Goal: Information Seeking & Learning: Find specific page/section

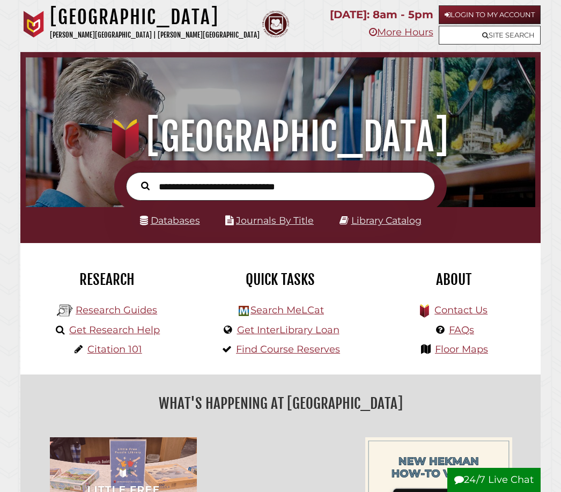
scroll to position [329, 504]
click at [136, 313] on link "Research Guides" at bounding box center [117, 310] width 82 height 12
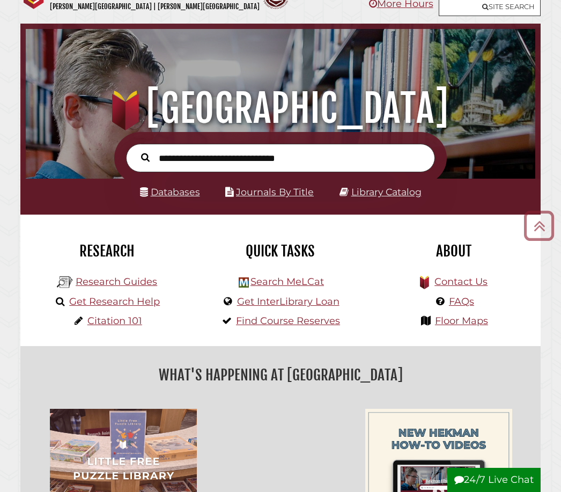
scroll to position [13, 0]
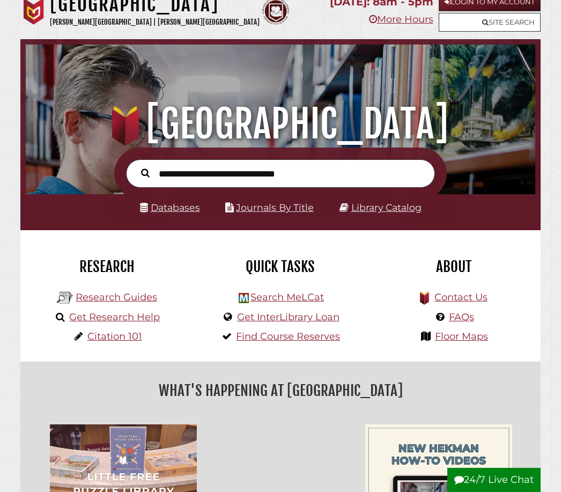
click at [186, 213] on link "Databases" at bounding box center [170, 207] width 60 height 11
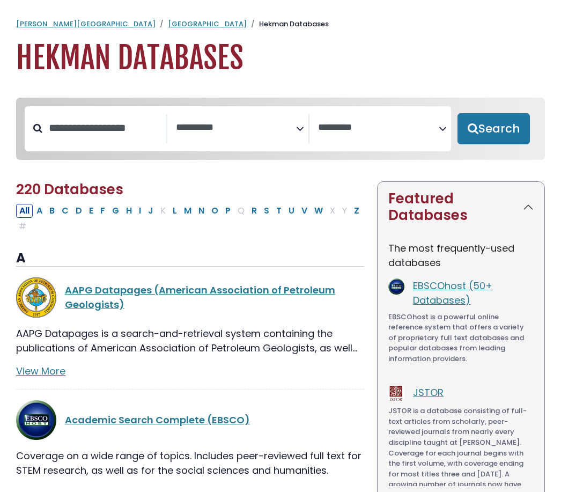
select select "Database Subject Filter"
select select "Database Vendors Filter"
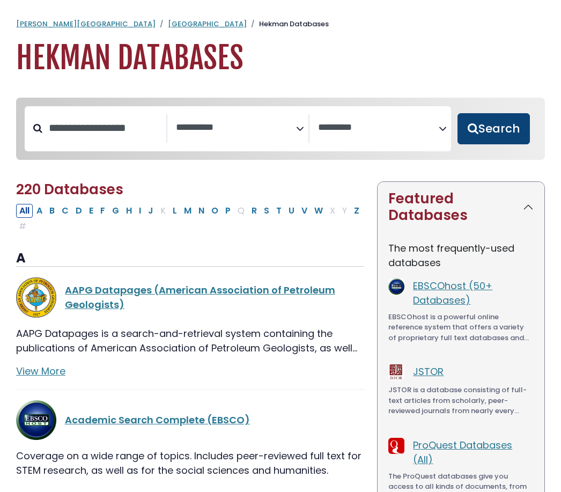
click at [508, 139] on button "Search" at bounding box center [494, 128] width 72 height 31
select select "Database Subject Filter"
select select "Database Vendors Filter"
click at [470, 121] on button "Search" at bounding box center [494, 128] width 72 height 31
select select "Database Subject Filter"
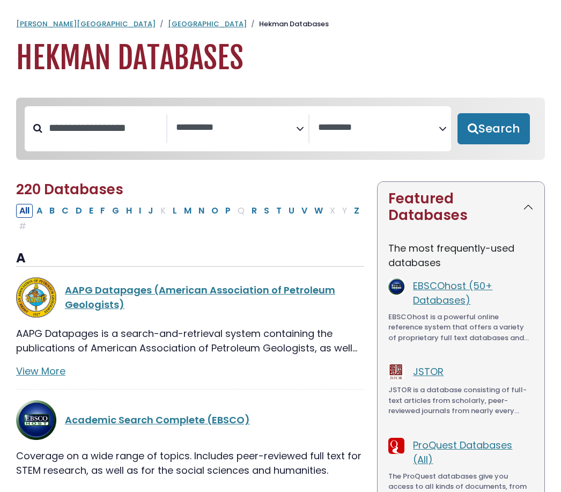
select select "Database Vendors Filter"
click at [52, 217] on button "B" at bounding box center [52, 211] width 12 height 14
select select "Database Subject Filter"
select select "Database Vendors Filter"
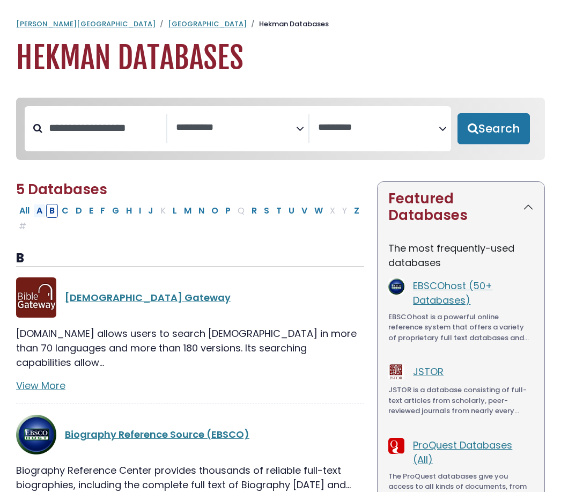
click at [42, 214] on button "A" at bounding box center [39, 211] width 12 height 14
select select "Database Subject Filter"
select select "Database Vendors Filter"
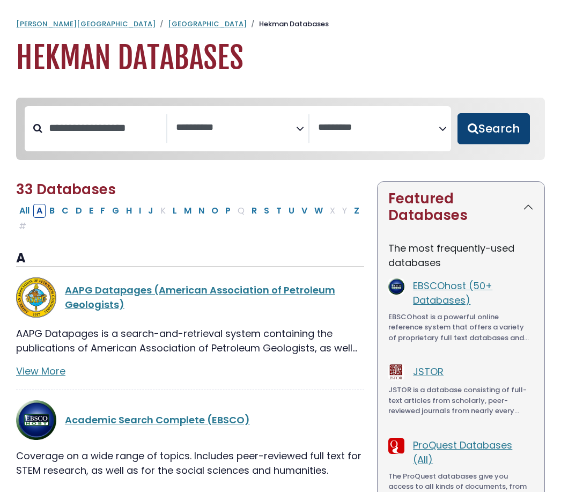
click at [507, 130] on button "Search" at bounding box center [494, 128] width 72 height 31
select select "Database Subject Filter"
select select "Database Vendors Filter"
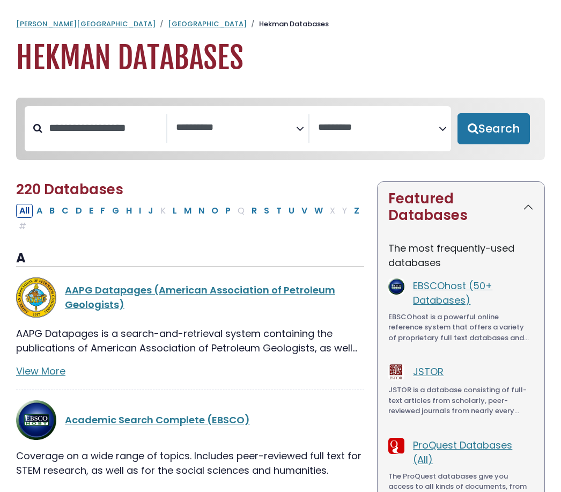
click at [291, 128] on textarea "Search" at bounding box center [236, 127] width 121 height 11
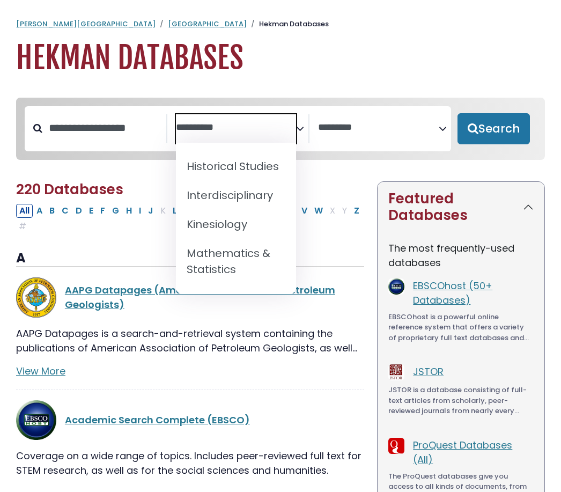
scroll to position [768, 0]
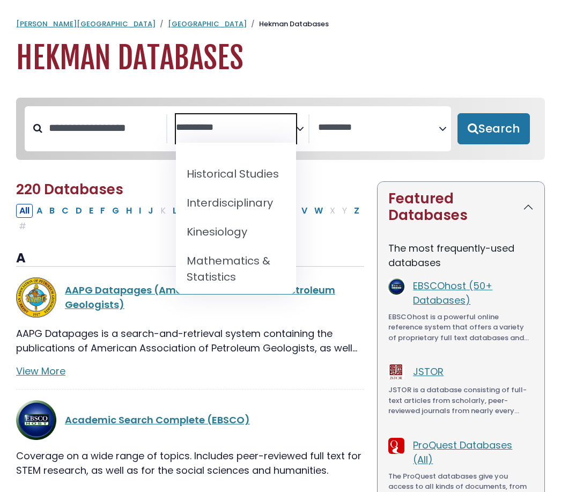
select select "*****"
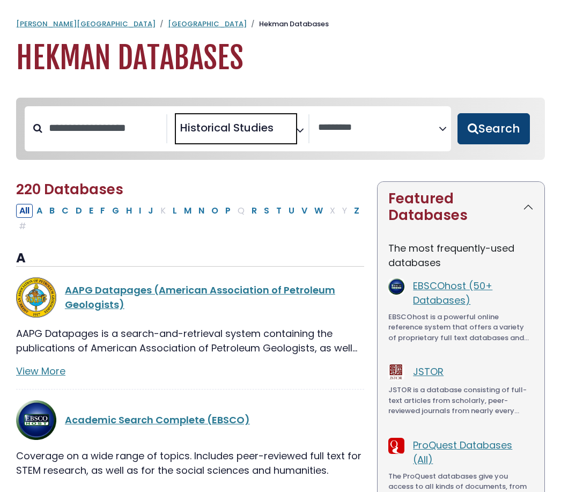
click at [504, 133] on button "Search" at bounding box center [494, 128] width 72 height 31
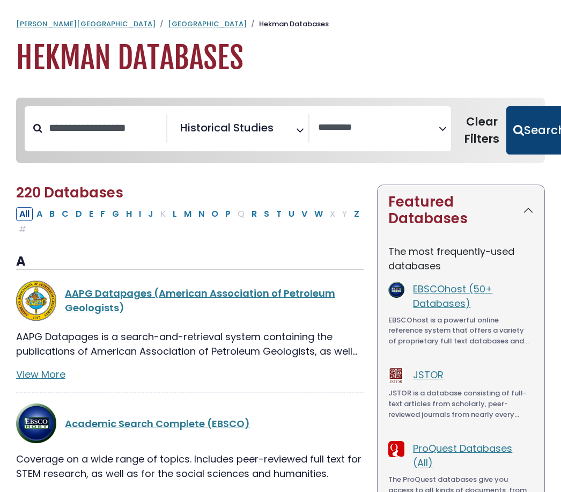
select select "Database Vendors Filter"
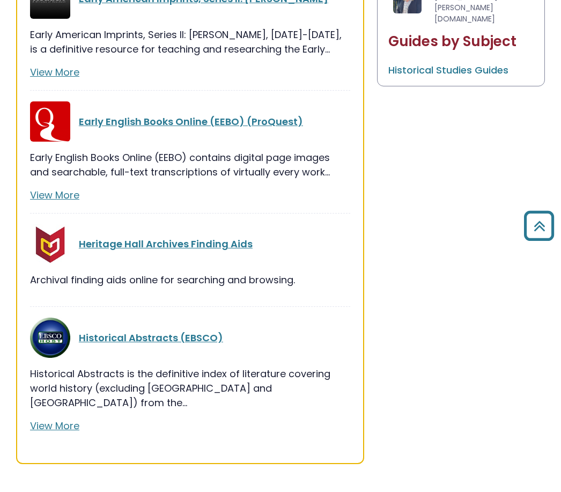
scroll to position [718, 0]
click at [69, 419] on link "View More" at bounding box center [54, 425] width 49 height 13
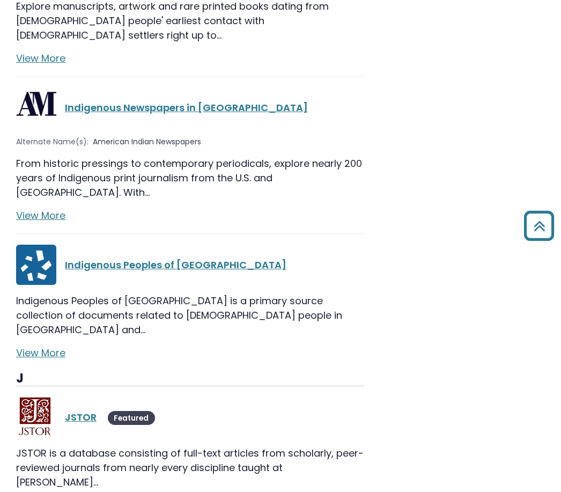
scroll to position [2944, 0]
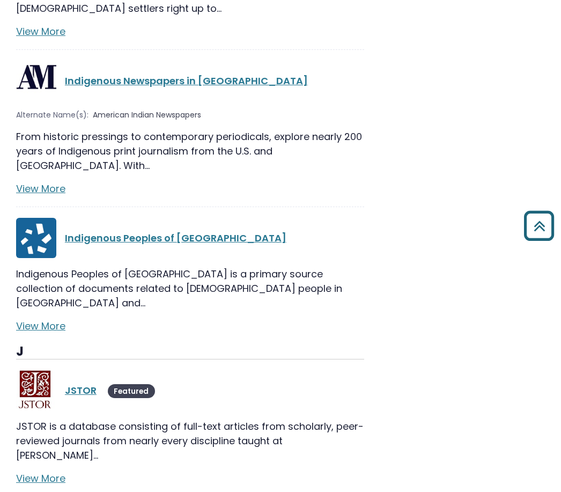
click at [540, 245] on icon "Back to Top" at bounding box center [539, 225] width 39 height 39
click at [56, 471] on link "View More" at bounding box center [40, 477] width 49 height 13
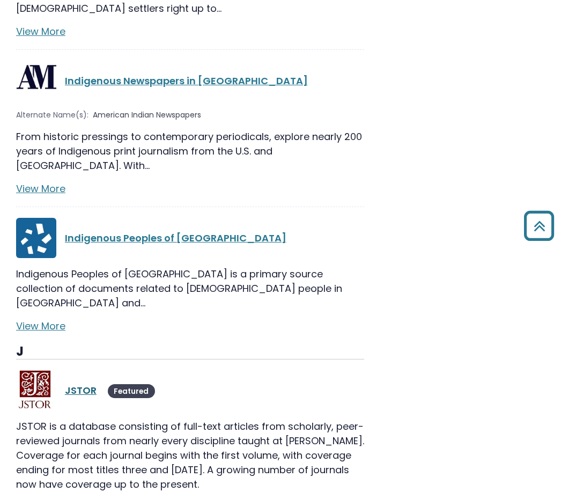
click at [82, 383] on link "JSTOR" at bounding box center [81, 389] width 32 height 13
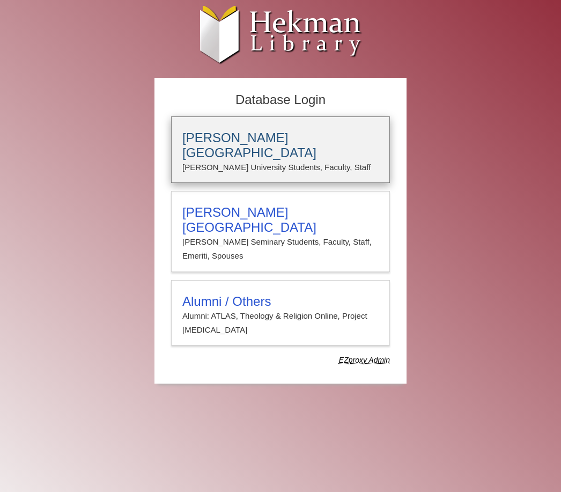
click at [334, 142] on h3 "Calvin University" at bounding box center [280, 145] width 196 height 30
